Goal: Task Accomplishment & Management: Manage account settings

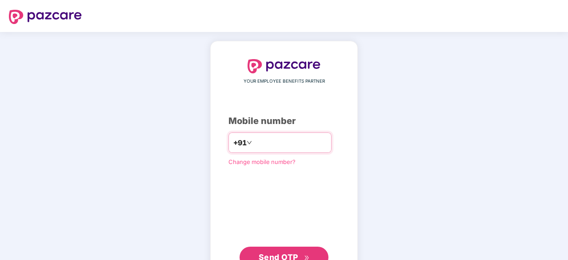
type input "*"
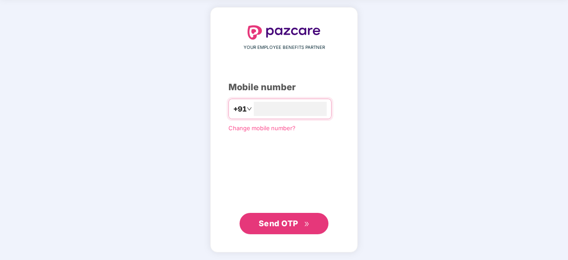
type input "**********"
click at [282, 221] on span "Send OTP" at bounding box center [279, 222] width 40 height 9
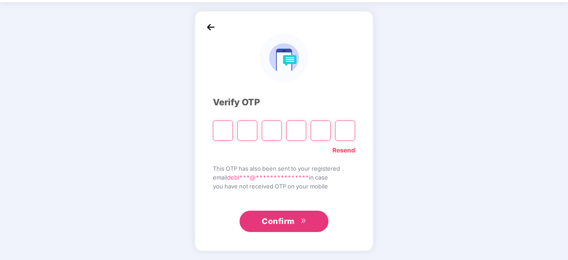
scroll to position [29, 0]
type input "*"
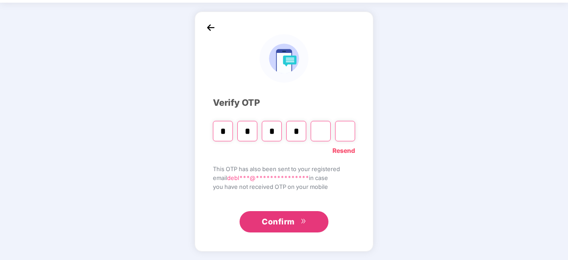
type input "*"
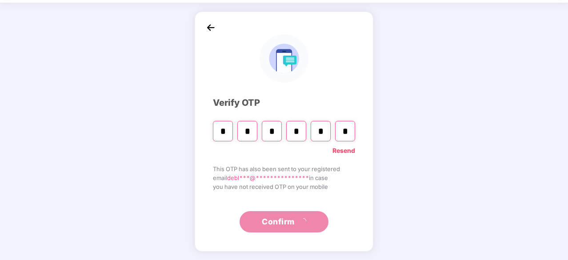
scroll to position [0, 0]
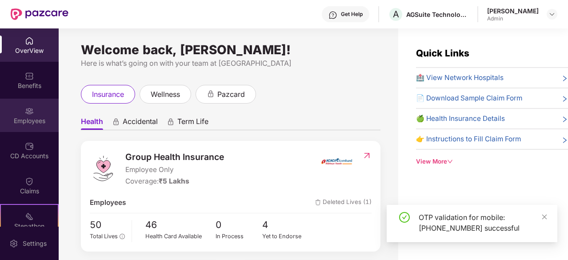
click at [37, 119] on div "Employees" at bounding box center [29, 121] width 59 height 9
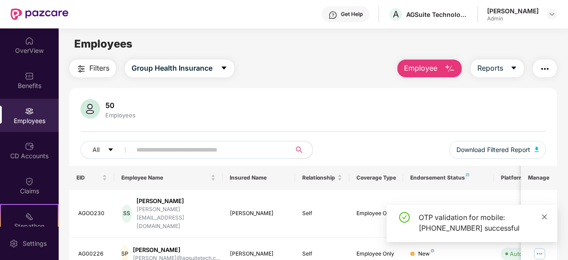
click at [544, 217] on icon "close" at bounding box center [545, 216] width 5 height 5
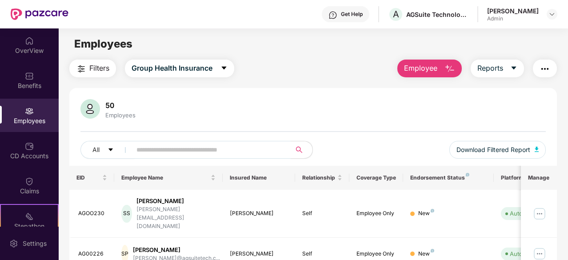
scroll to position [64, 0]
